Goal: Information Seeking & Learning: Learn about a topic

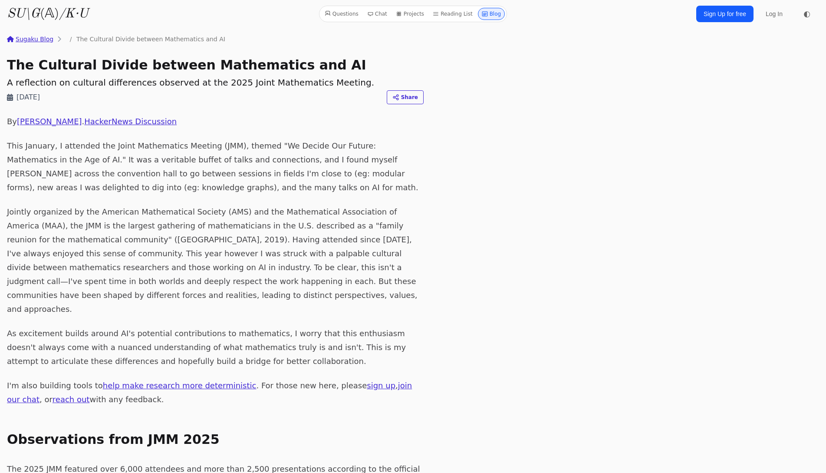
click at [52, 13] on link "SU\G (𝔸) /K·U" at bounding box center [47, 14] width 81 height 16
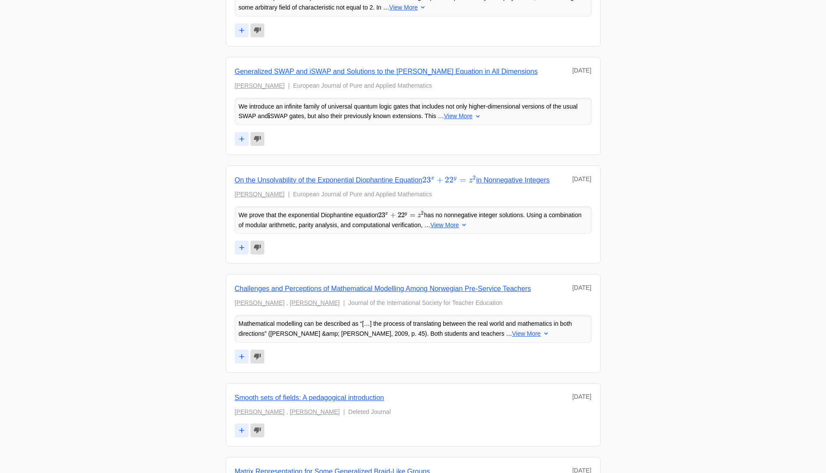
scroll to position [1650, 0]
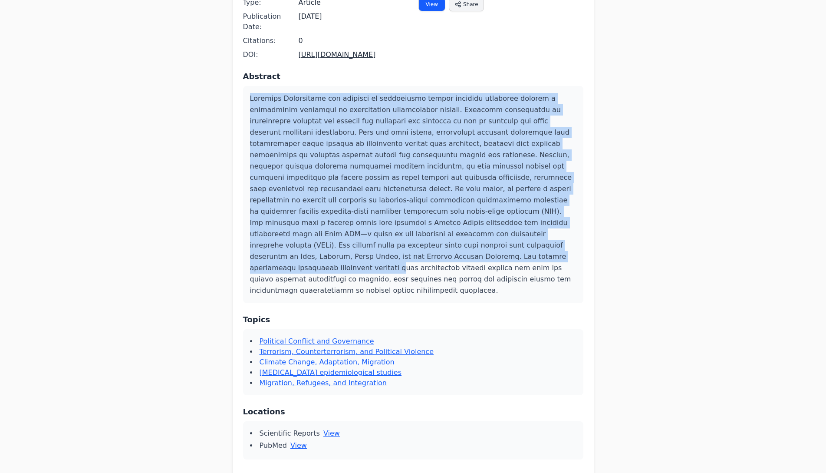
scroll to position [130, 0]
drag, startPoint x: 251, startPoint y: 226, endPoint x: 394, endPoint y: 242, distance: 143.2
click at [394, 242] on p at bounding box center [413, 193] width 326 height 203
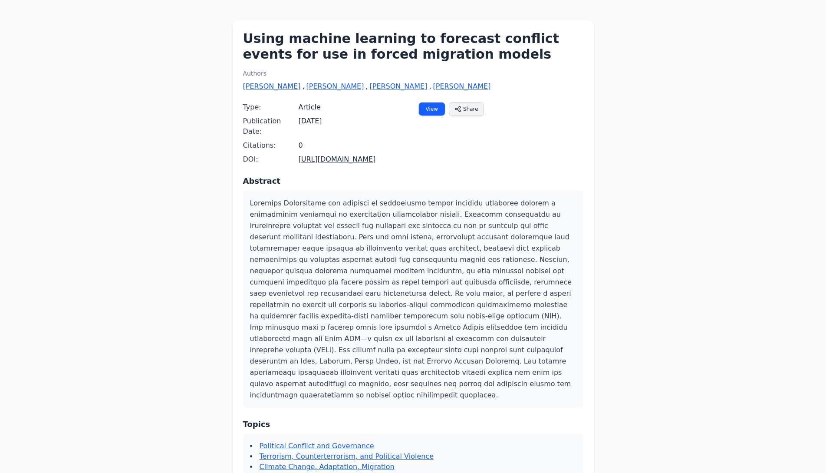
scroll to position [0, 0]
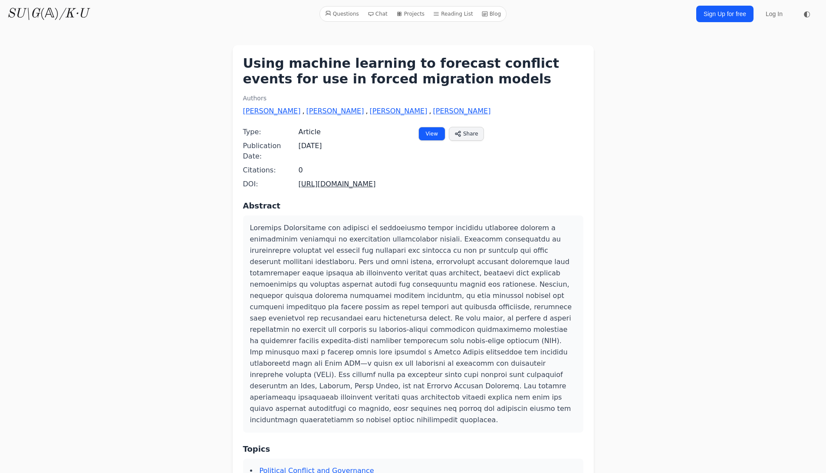
click at [440, 135] on link "View" at bounding box center [431, 134] width 27 height 14
click at [434, 125] on div "Using machine learning to forecast conflict events for use in forced migration …" at bounding box center [413, 327] width 361 height 564
click at [432, 131] on link "View" at bounding box center [431, 134] width 27 height 14
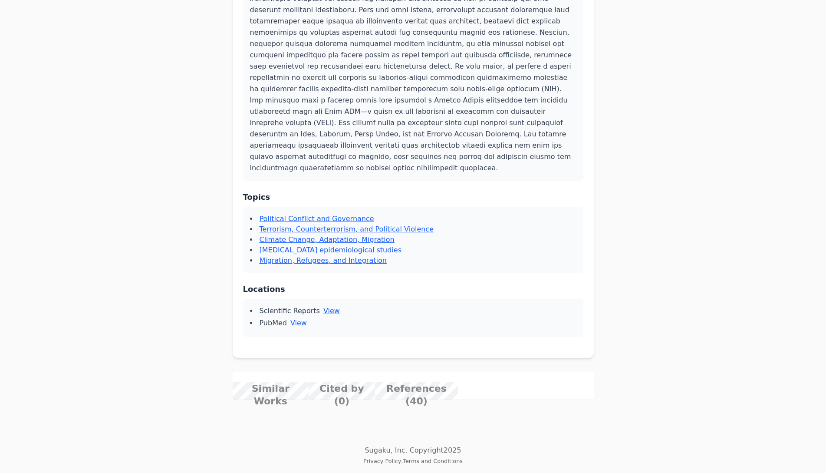
scroll to position [564, 0]
